Goal: Information Seeking & Learning: Learn about a topic

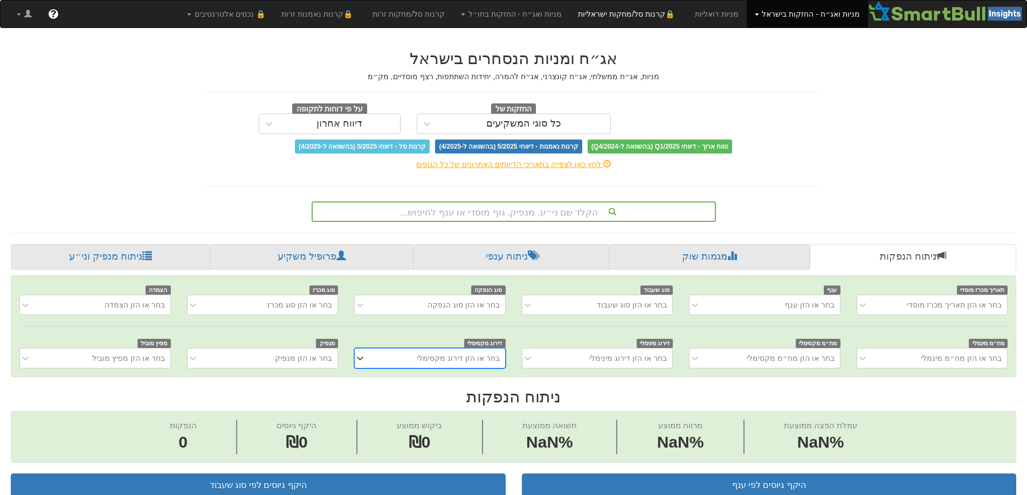
scroll to position [0, 8]
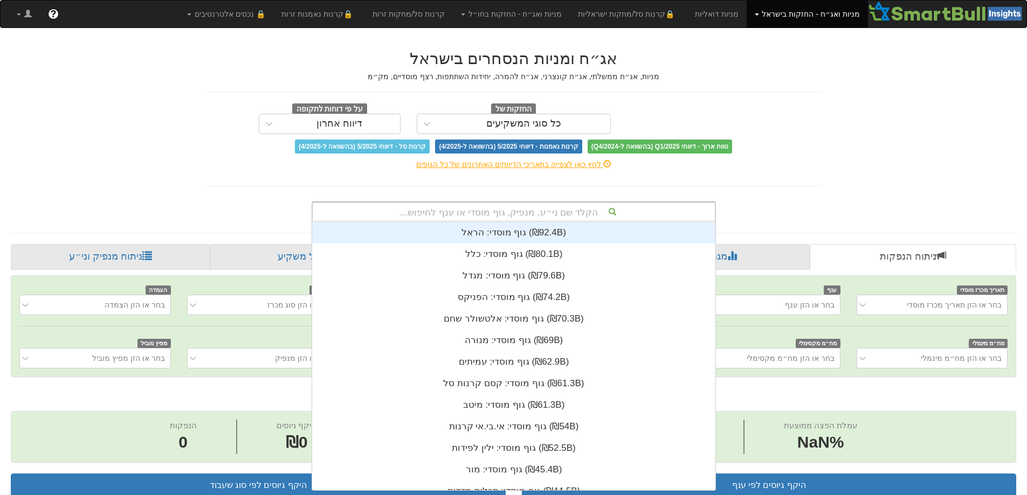
click at [522, 212] on div "הקלד שם ני״ע, מנפיק, גוף מוסדי או ענף לחיפוש..." at bounding box center [514, 212] width 402 height 18
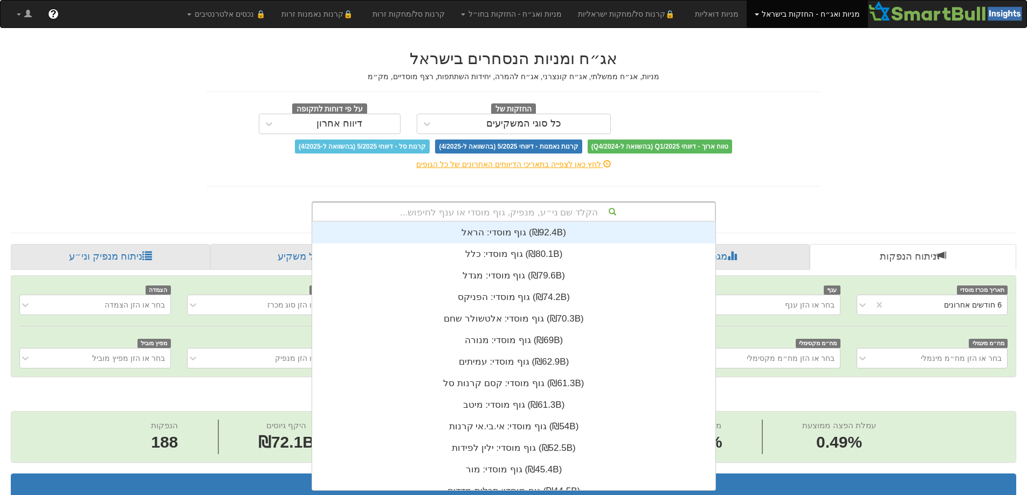
scroll to position [0, 1965]
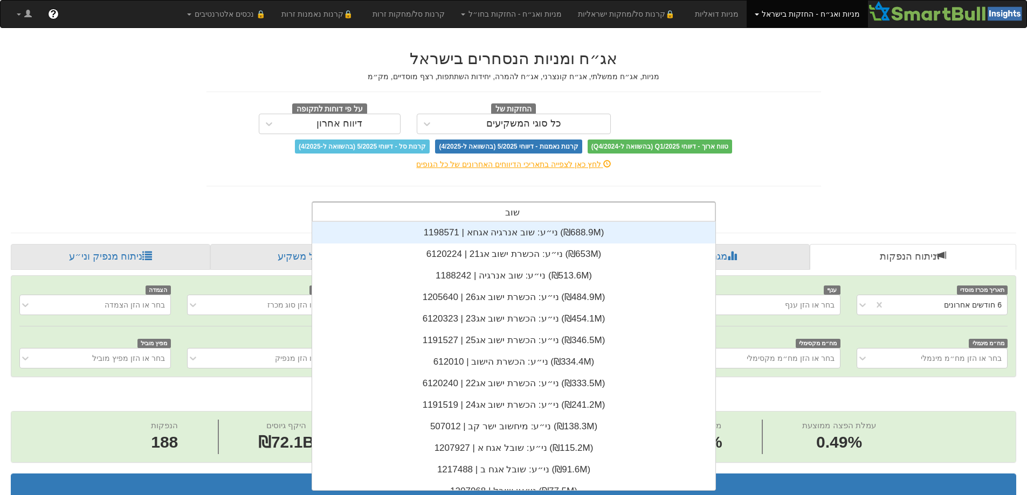
type input "שוב"
click at [508, 236] on div "ני״ע: ‏שוב אנרגיה אגחא | 1198571 ‎(₪688.9M)‎" at bounding box center [513, 233] width 403 height 22
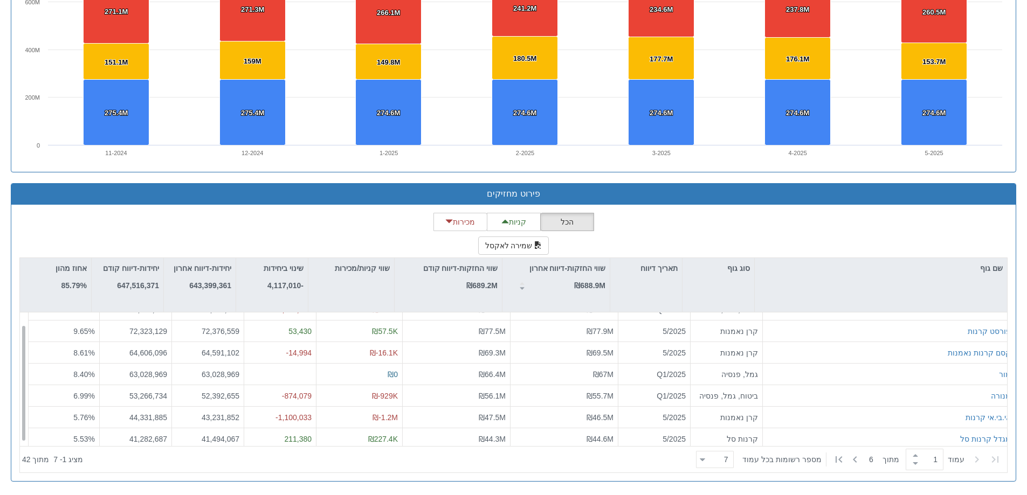
scroll to position [17, 0]
